Goal: Navigation & Orientation: Find specific page/section

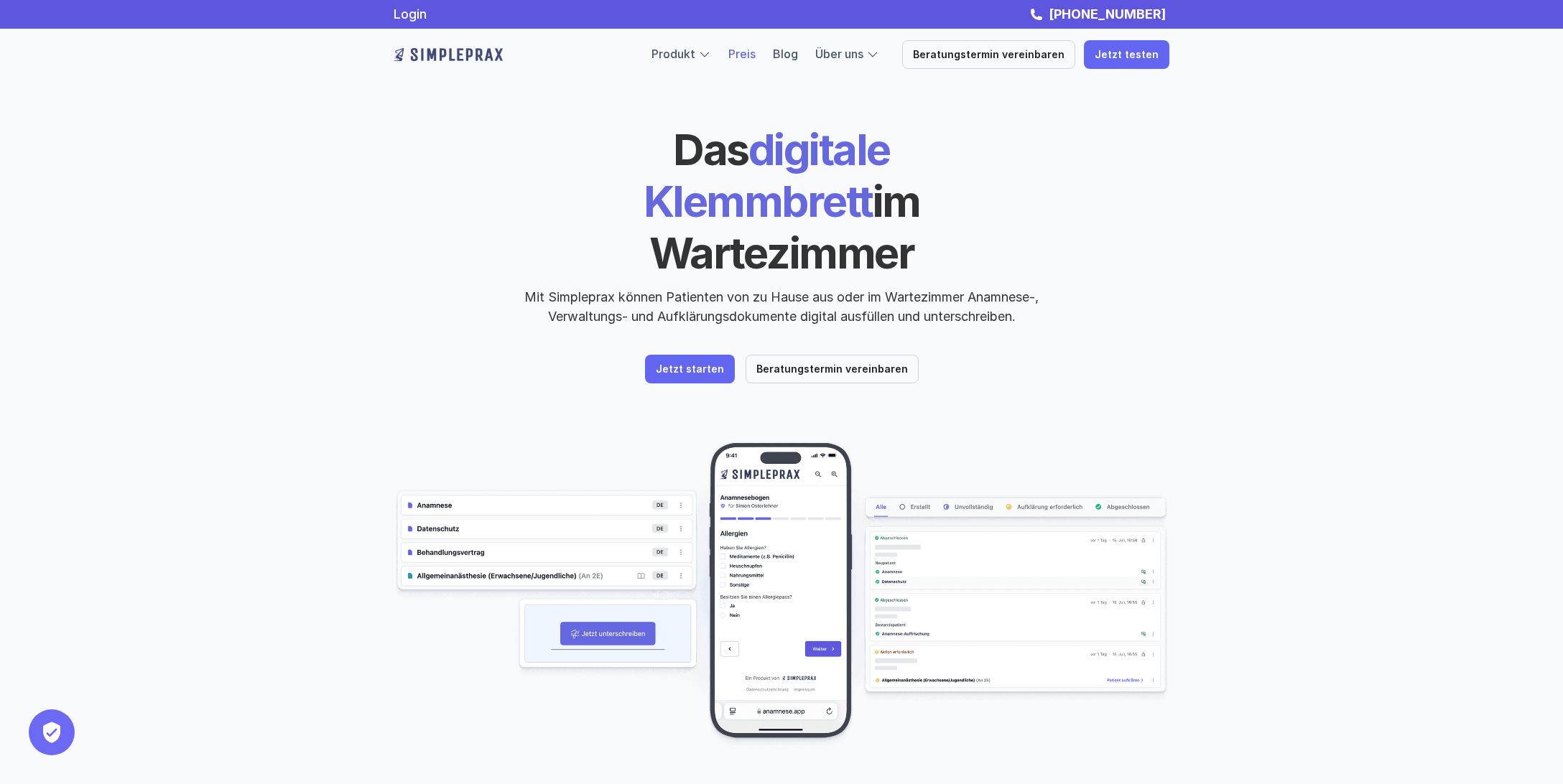
click at [756, 56] on link "Preis" at bounding box center [742, 54] width 28 height 15
drag, startPoint x: 492, startPoint y: 57, endPoint x: 401, endPoint y: 55, distance: 91.0
click at [401, 55] on div at bounding box center [519, 54] width 251 height 29
drag, startPoint x: 381, startPoint y: 55, endPoint x: 504, endPoint y: 54, distance: 123.0
click at [504, 54] on div "Produkt Preis Blog Über uns Beratungstermin vereinbaren Jetzt testen" at bounding box center [781, 54] width 862 height 52
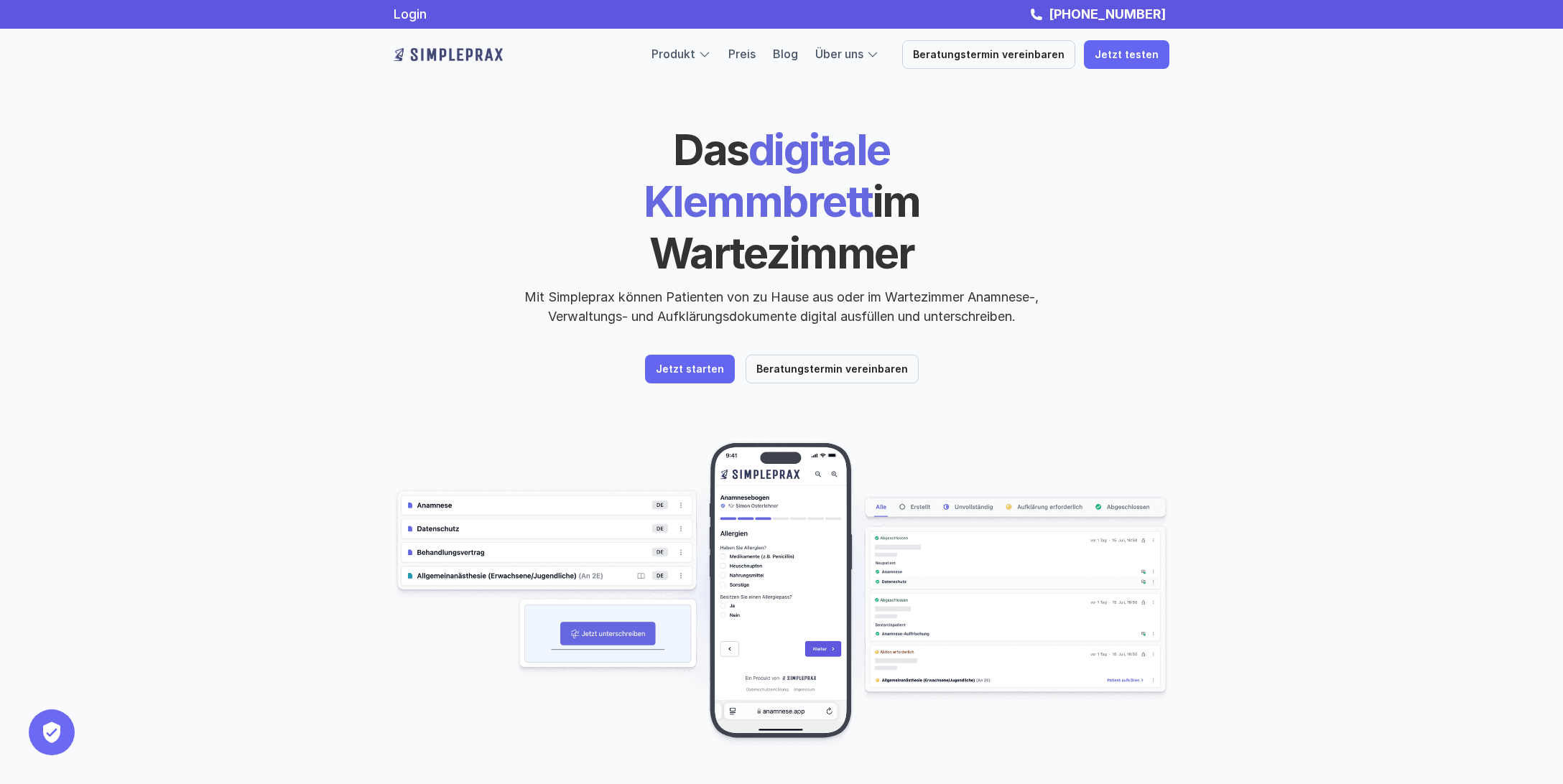
click at [506, 56] on div at bounding box center [519, 54] width 251 height 29
drag, startPoint x: 514, startPoint y: 54, endPoint x: 384, endPoint y: 57, distance: 130.0
click at [384, 57] on div "Produkt Preis Blog Über uns Beratungstermin vereinbaren Jetzt testen" at bounding box center [781, 54] width 862 height 52
drag, startPoint x: 361, startPoint y: 49, endPoint x: 310, endPoint y: 49, distance: 51.0
click at [335, 49] on nav "Login [PHONE_NUMBER] Produkt Preis Blog Über uns Beratungstermin vereinbaren Je…" at bounding box center [781, 40] width 1563 height 81
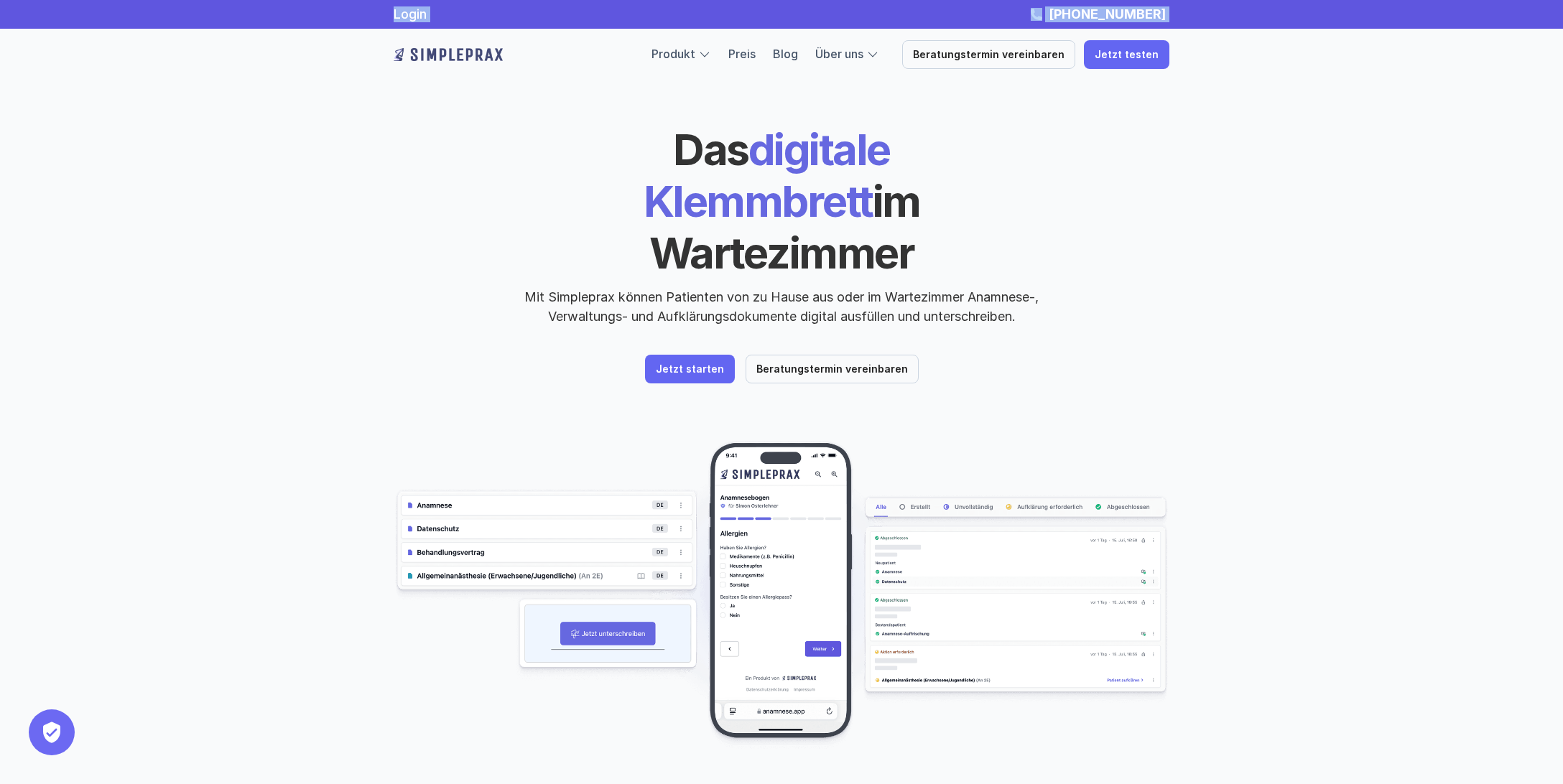
drag, startPoint x: 310, startPoint y: 49, endPoint x: 542, endPoint y: 53, distance: 232.0
click at [542, 53] on nav "Login [PHONE_NUMBER] Produkt Preis Blog Über uns Beratungstermin vereinbaren Je…" at bounding box center [781, 40] width 1563 height 81
click at [532, 57] on div at bounding box center [519, 54] width 251 height 29
drag, startPoint x: 541, startPoint y: 54, endPoint x: 383, endPoint y: 52, distance: 158.0
click at [383, 52] on div "Produkt Preis Blog Über uns Beratungstermin vereinbaren Jetzt testen" at bounding box center [781, 54] width 862 height 52
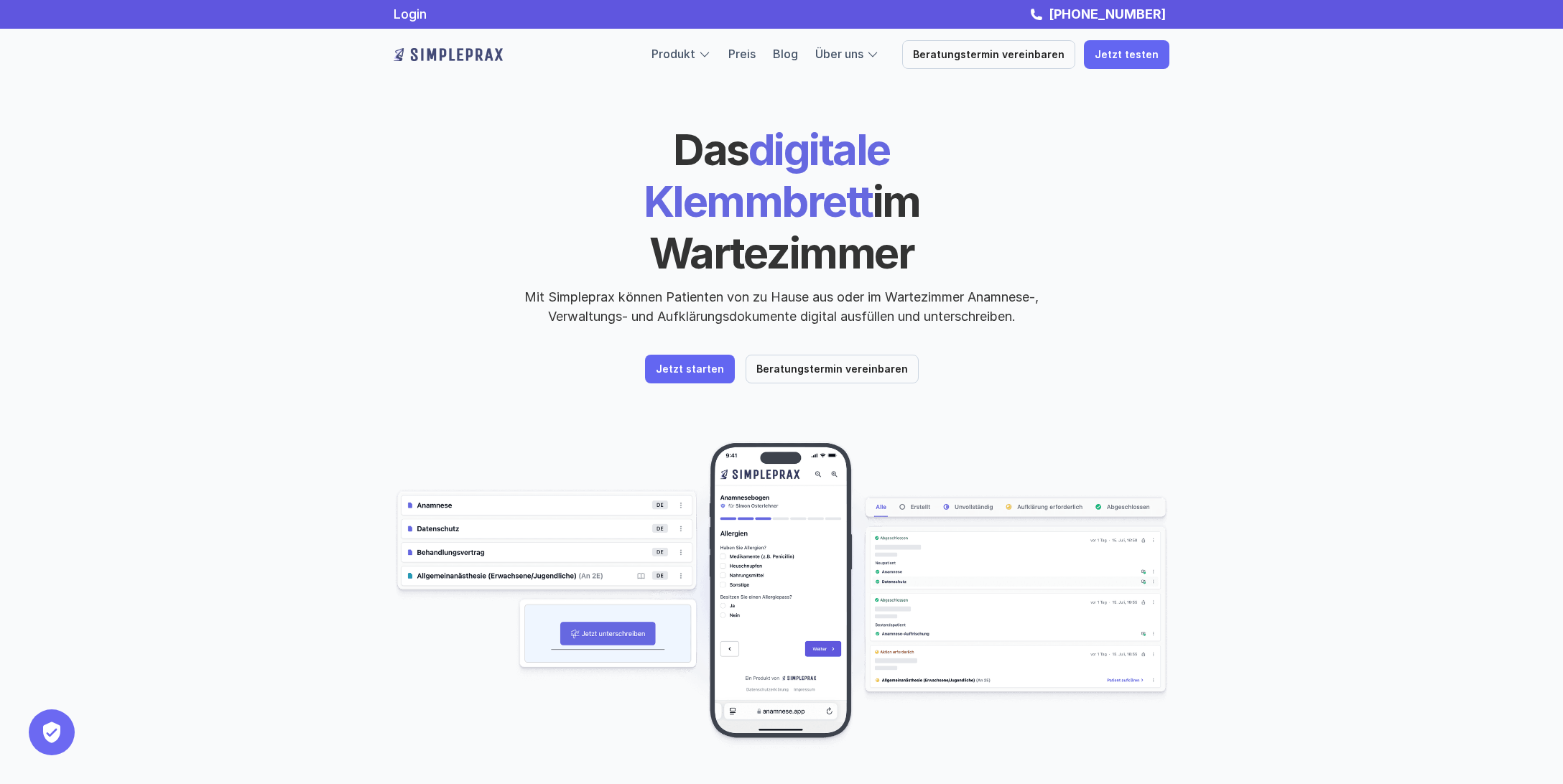
click at [383, 52] on div "Produkt Preis Blog Über uns Beratungstermin vereinbaren Jetzt testen" at bounding box center [781, 54] width 862 height 52
drag, startPoint x: 370, startPoint y: 49, endPoint x: 526, endPoint y: 52, distance: 156.0
click at [526, 52] on div "Produkt Preis Blog Über uns Beratungstermin vereinbaren Jetzt testen" at bounding box center [781, 54] width 862 height 52
